Goal: Use online tool/utility: Utilize a website feature to perform a specific function

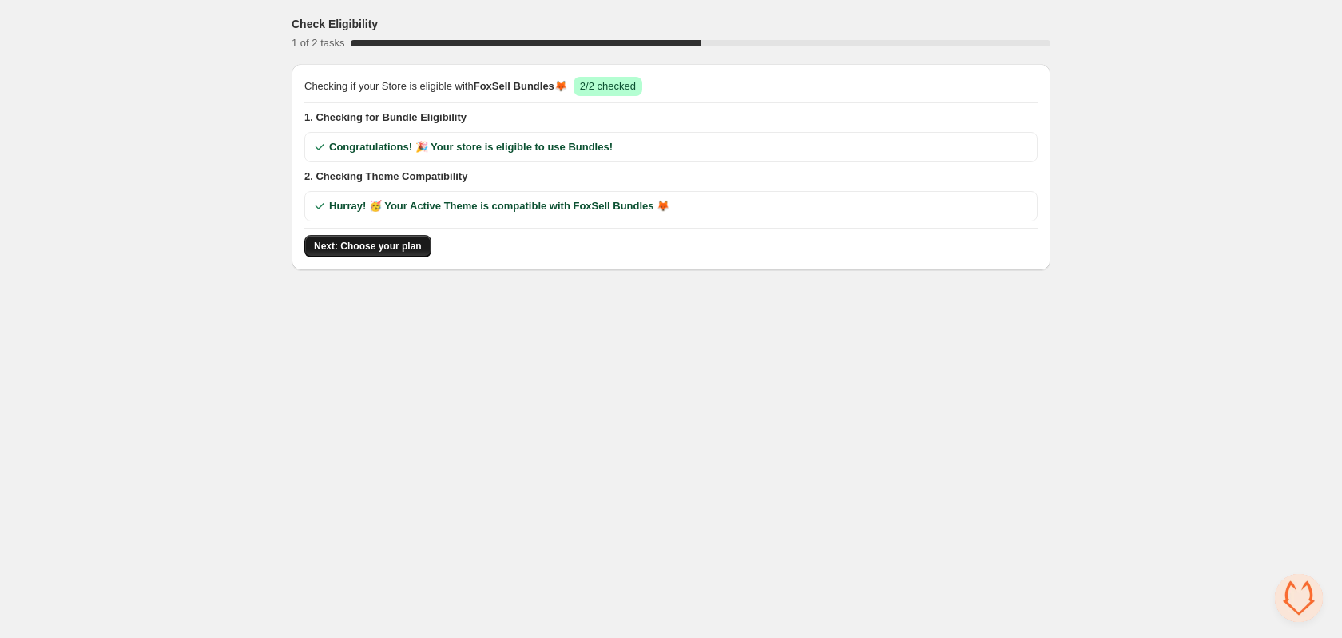
click at [344, 244] on span "Next: Choose your plan" at bounding box center [368, 246] width 108 height 13
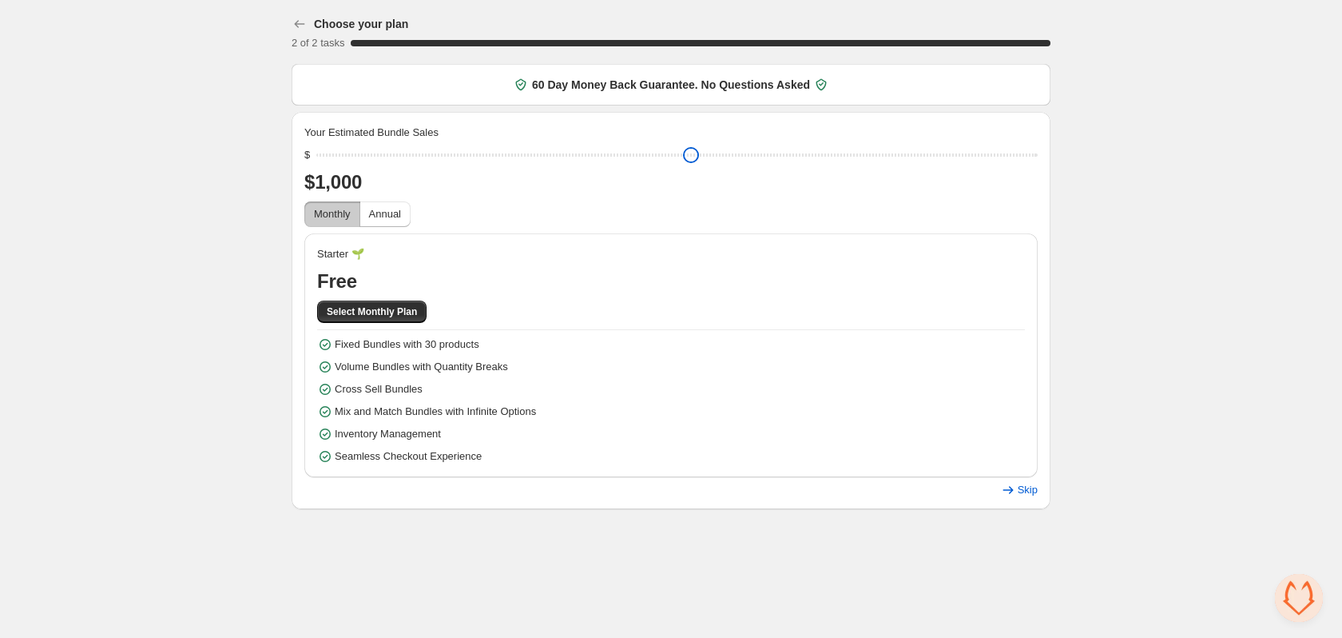
drag, startPoint x: 436, startPoint y: 153, endPoint x: 327, endPoint y: 154, distance: 109.4
type input "****"
click at [327, 154] on input "range" at bounding box center [676, 155] width 721 height 22
click at [385, 316] on span "Select Monthly Plan" at bounding box center [372, 311] width 90 height 13
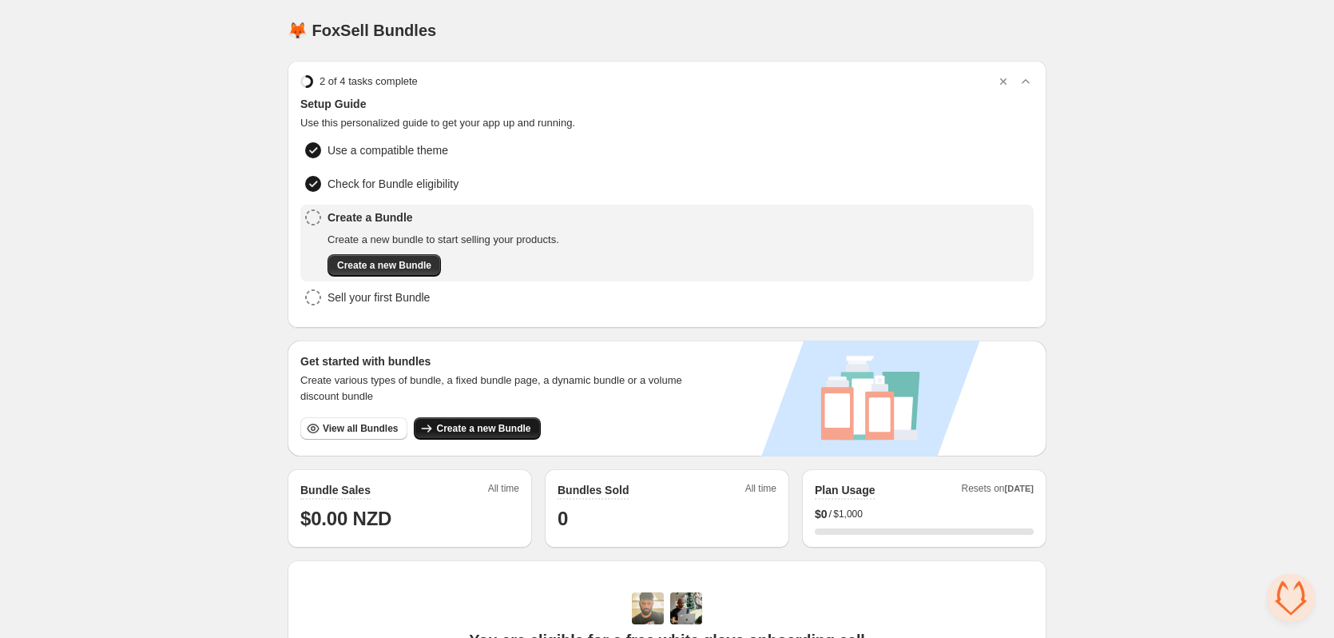
click at [473, 426] on span "Create a new Bundle" at bounding box center [483, 428] width 94 height 13
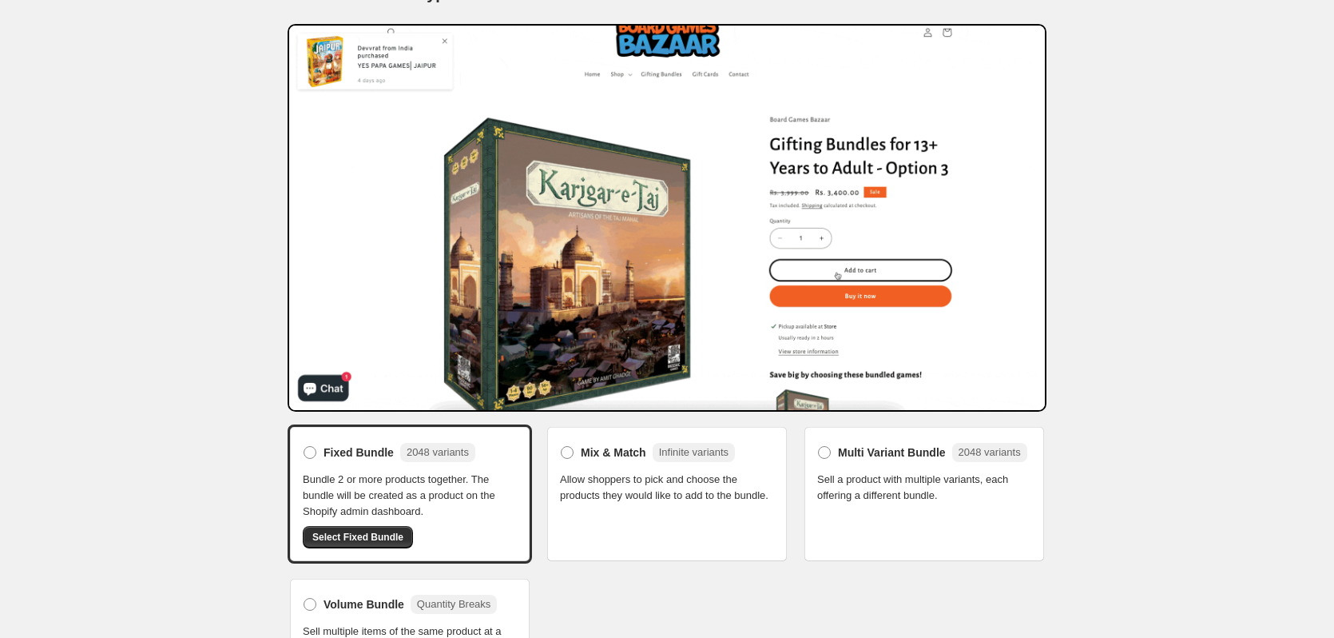
scroll to position [82, 0]
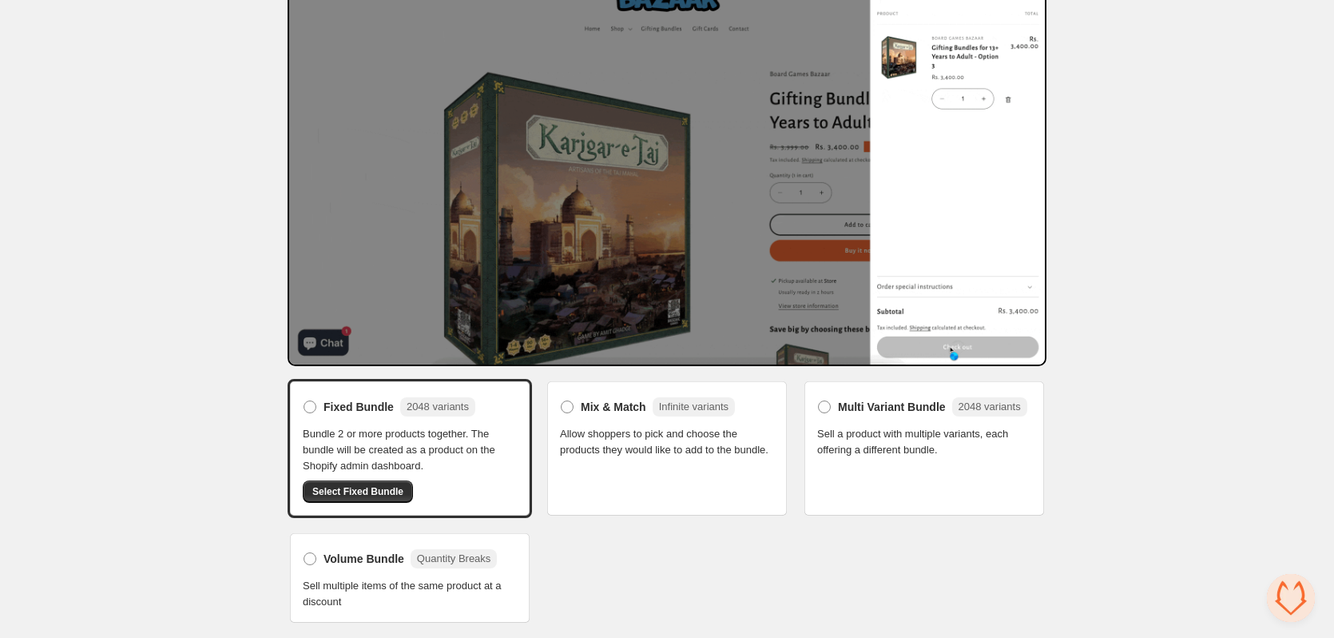
click at [645, 459] on div "Mix & Match Infinite variants Allow shoppers to pick and choose the products th…" at bounding box center [667, 448] width 244 height 139
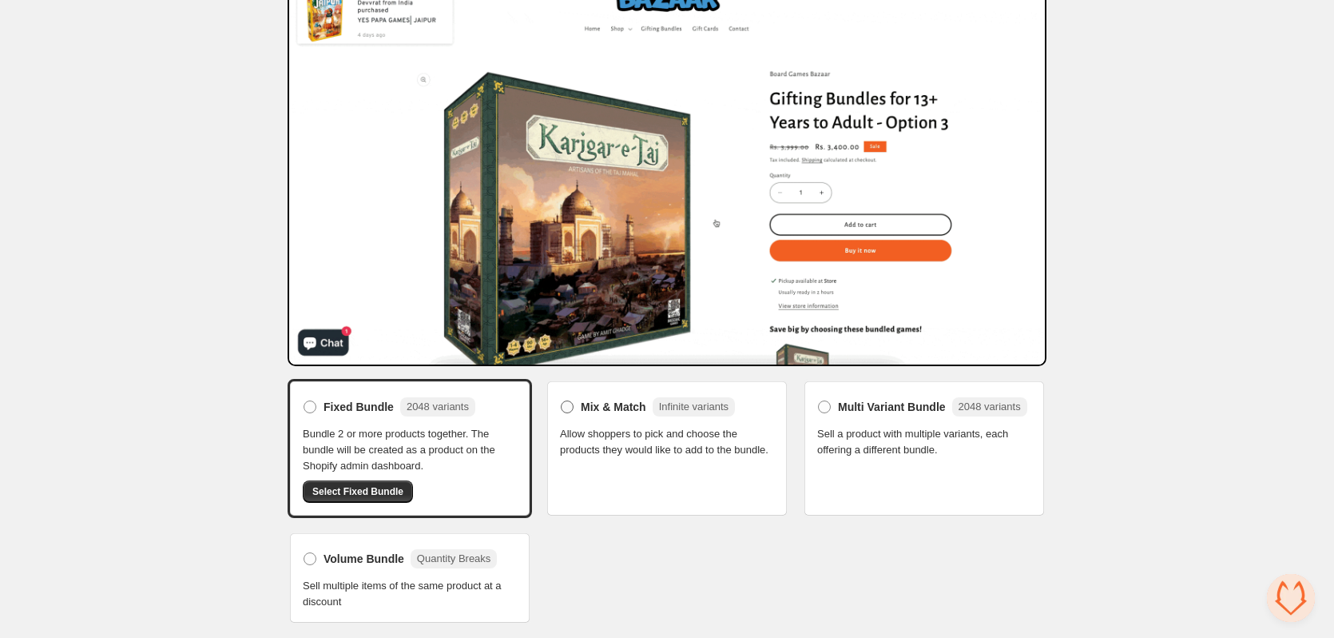
click at [569, 406] on span at bounding box center [567, 406] width 13 height 13
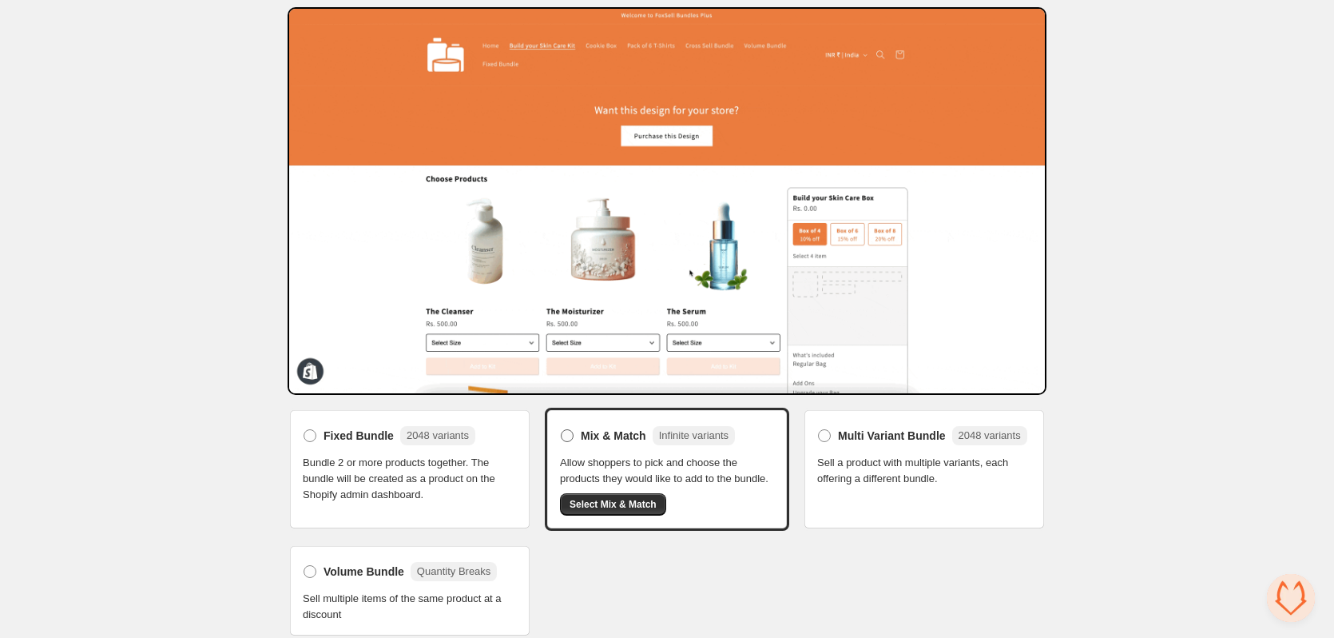
scroll to position [66, 0]
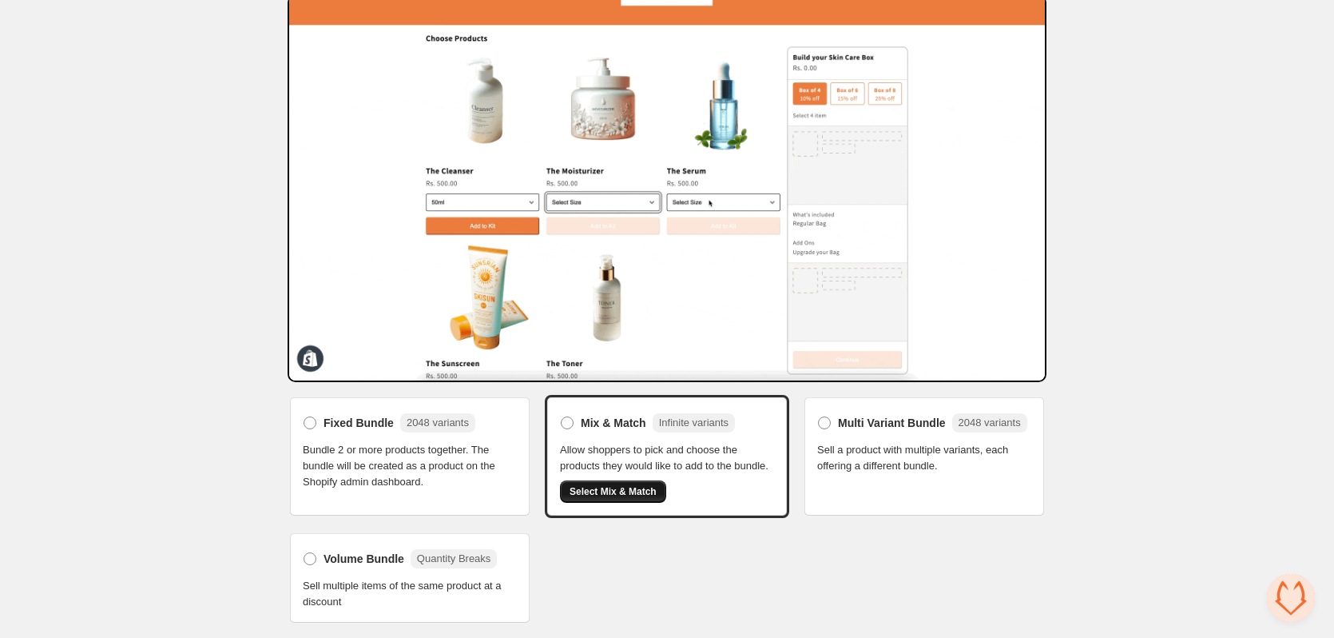
click at [627, 493] on span "Select Mix & Match" at bounding box center [613, 491] width 87 height 13
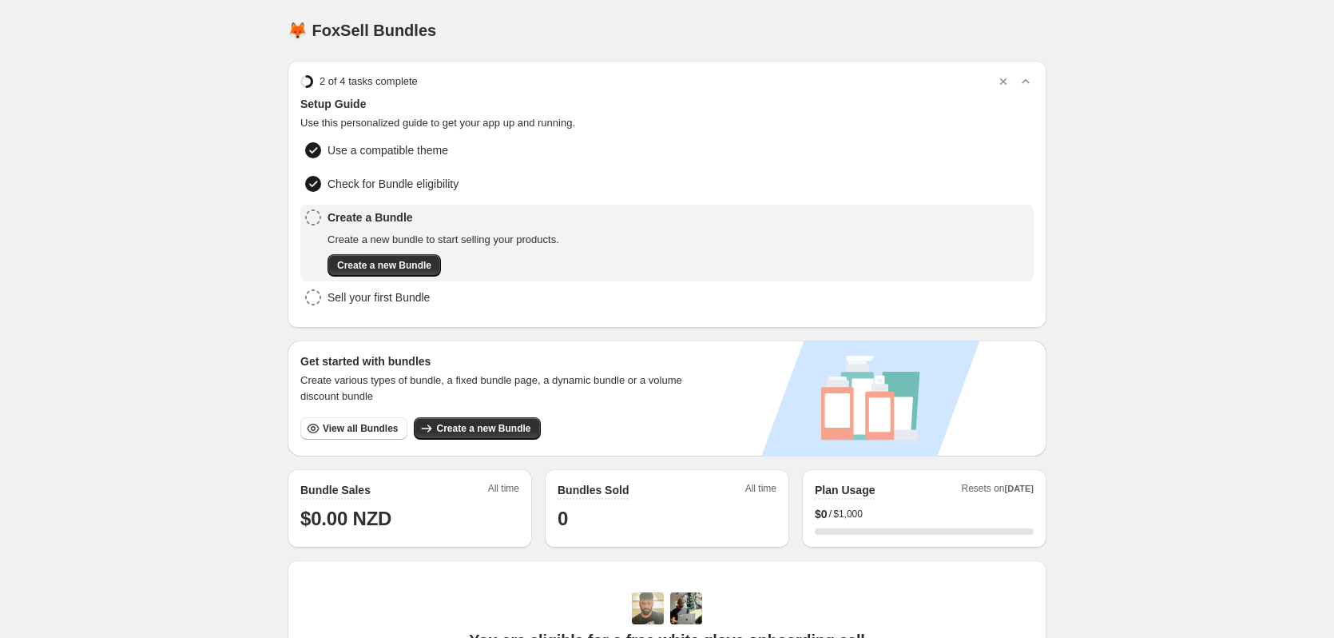
scroll to position [160, 0]
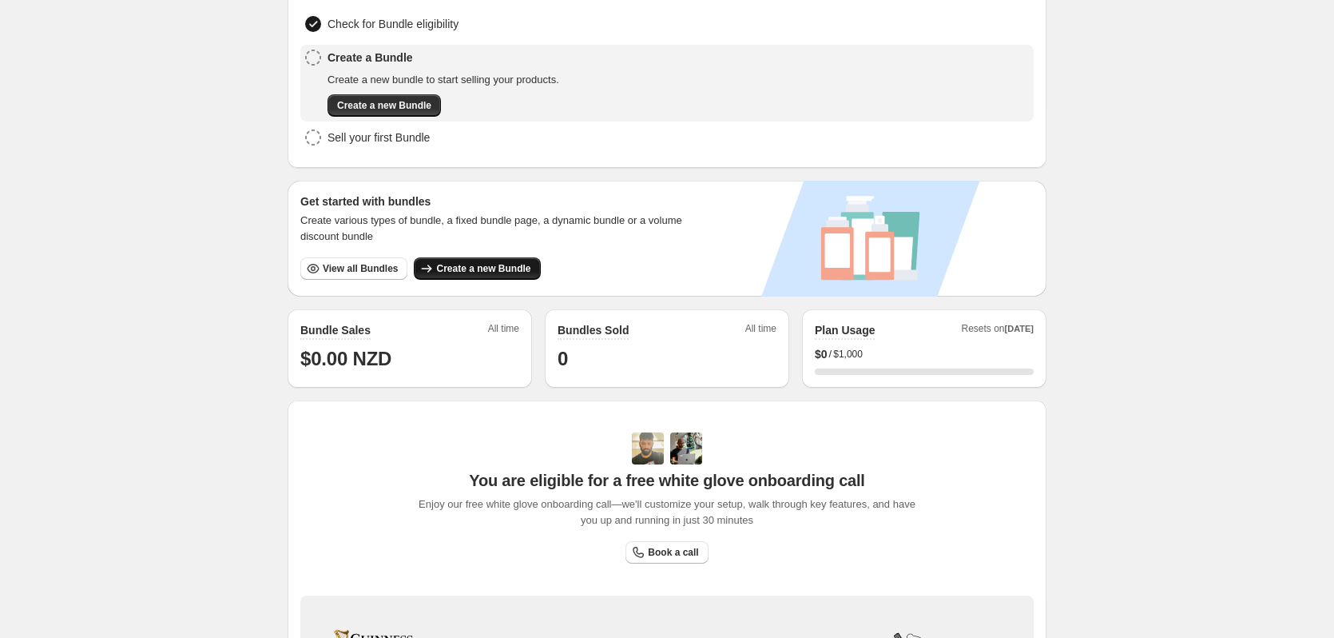
click at [488, 268] on span "Create a new Bundle" at bounding box center [483, 268] width 94 height 13
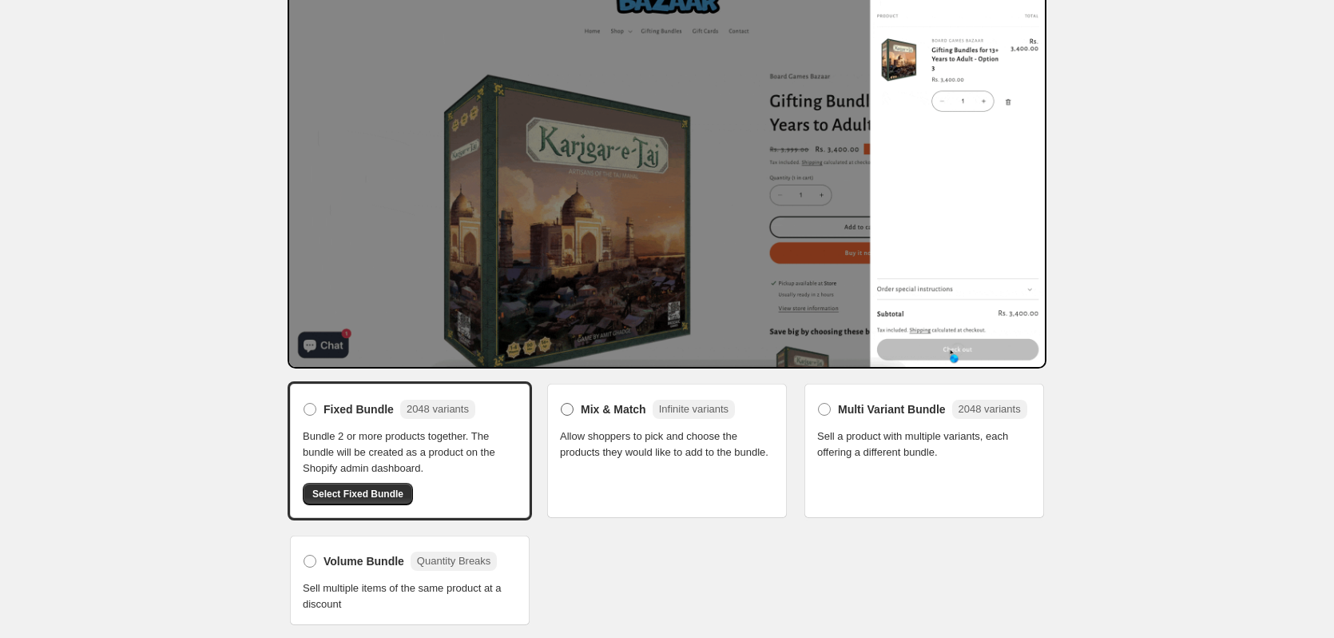
click at [566, 412] on span at bounding box center [567, 409] width 13 height 13
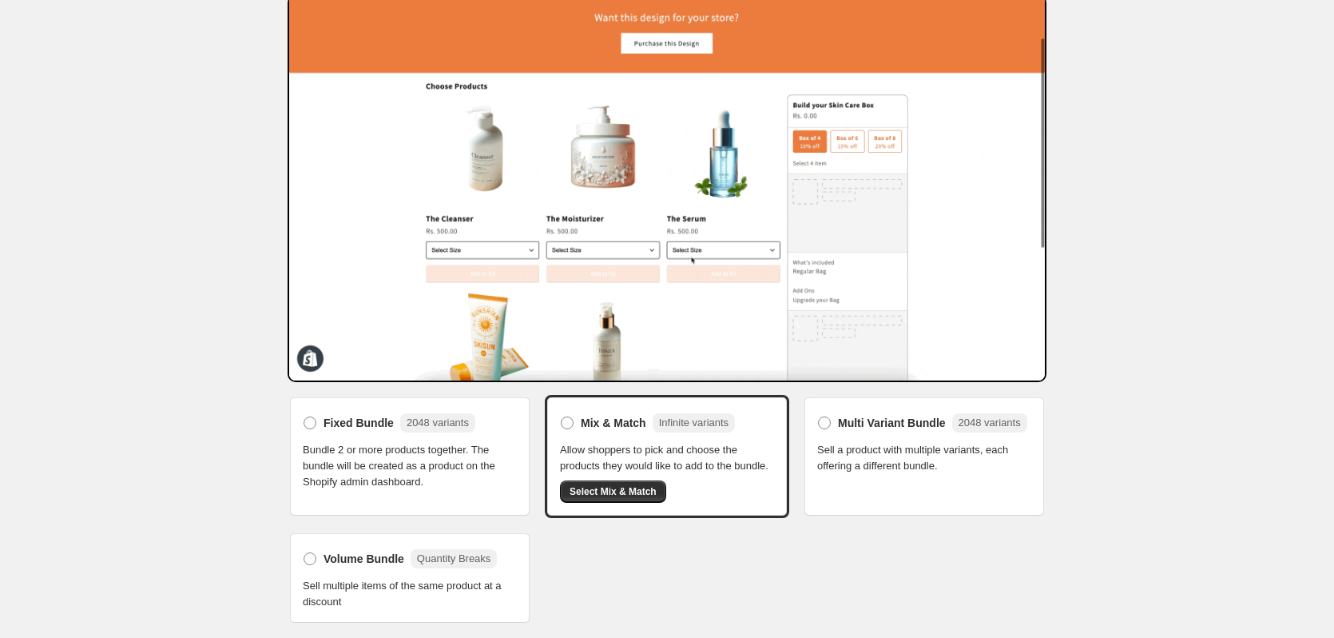
scroll to position [66, 0]
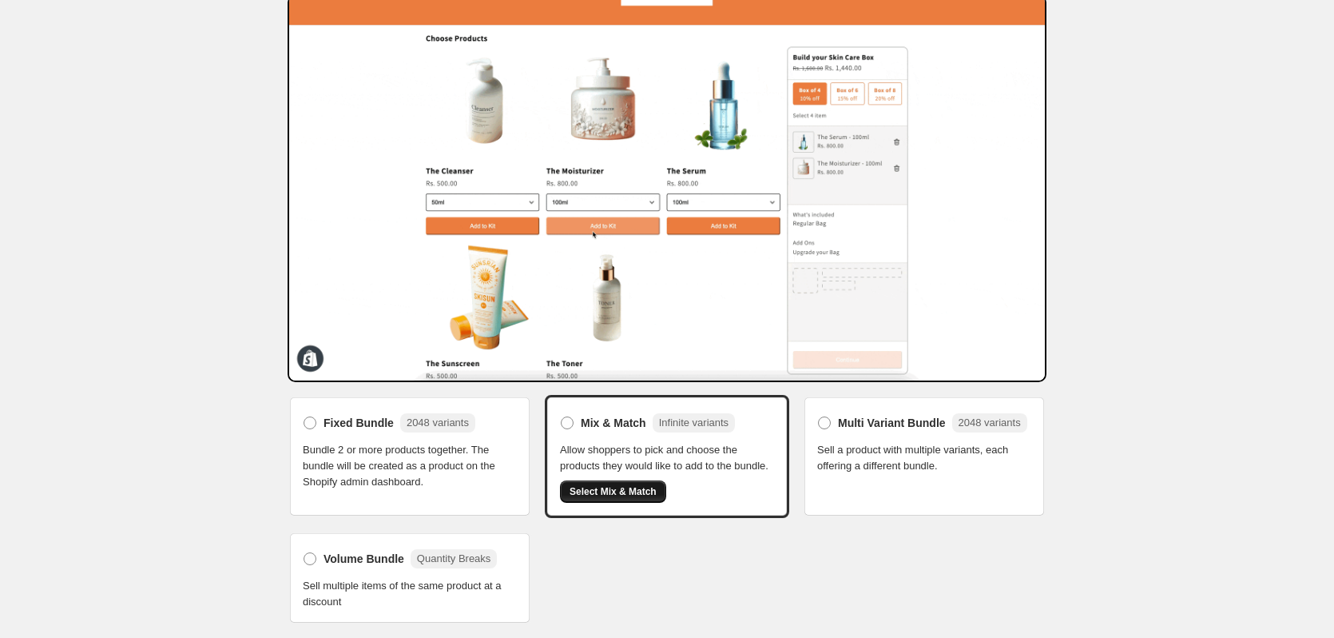
click at [626, 494] on span "Select Mix & Match" at bounding box center [613, 491] width 87 height 13
